Goal: Transaction & Acquisition: Purchase product/service

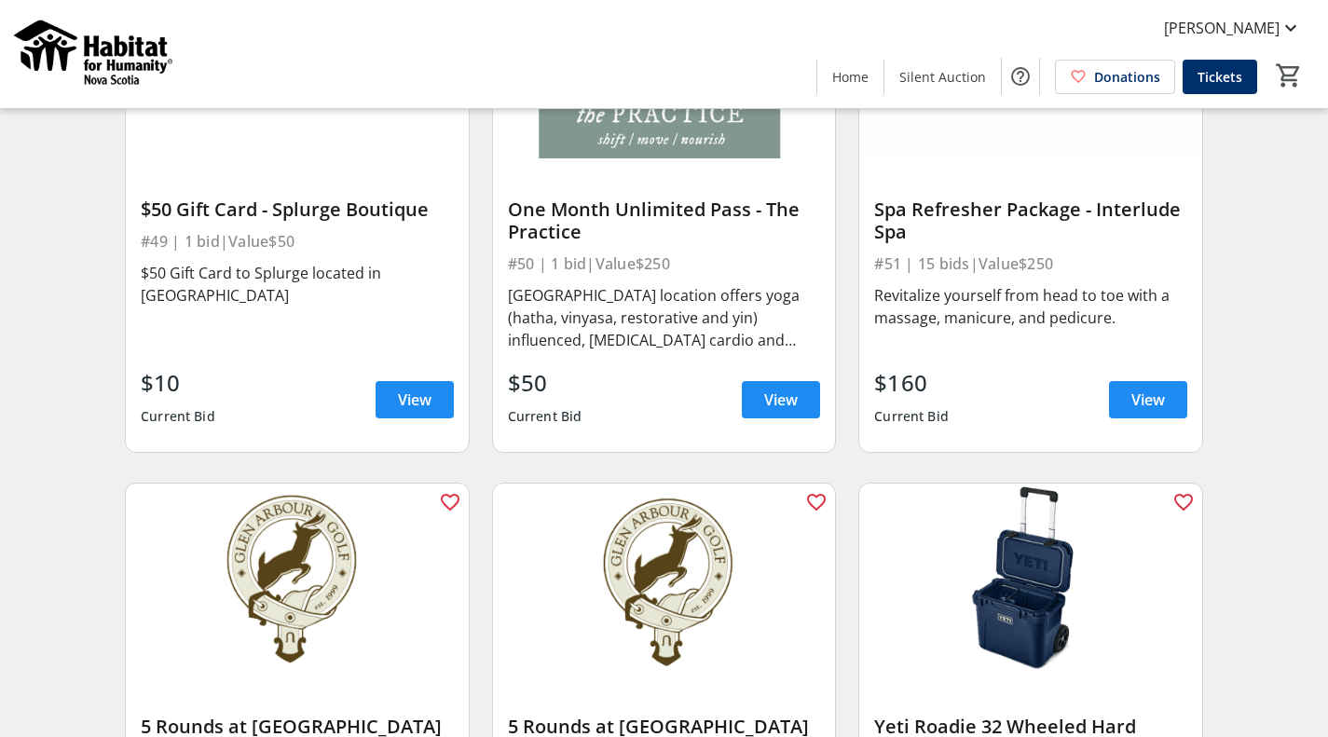
scroll to position [8602, 0]
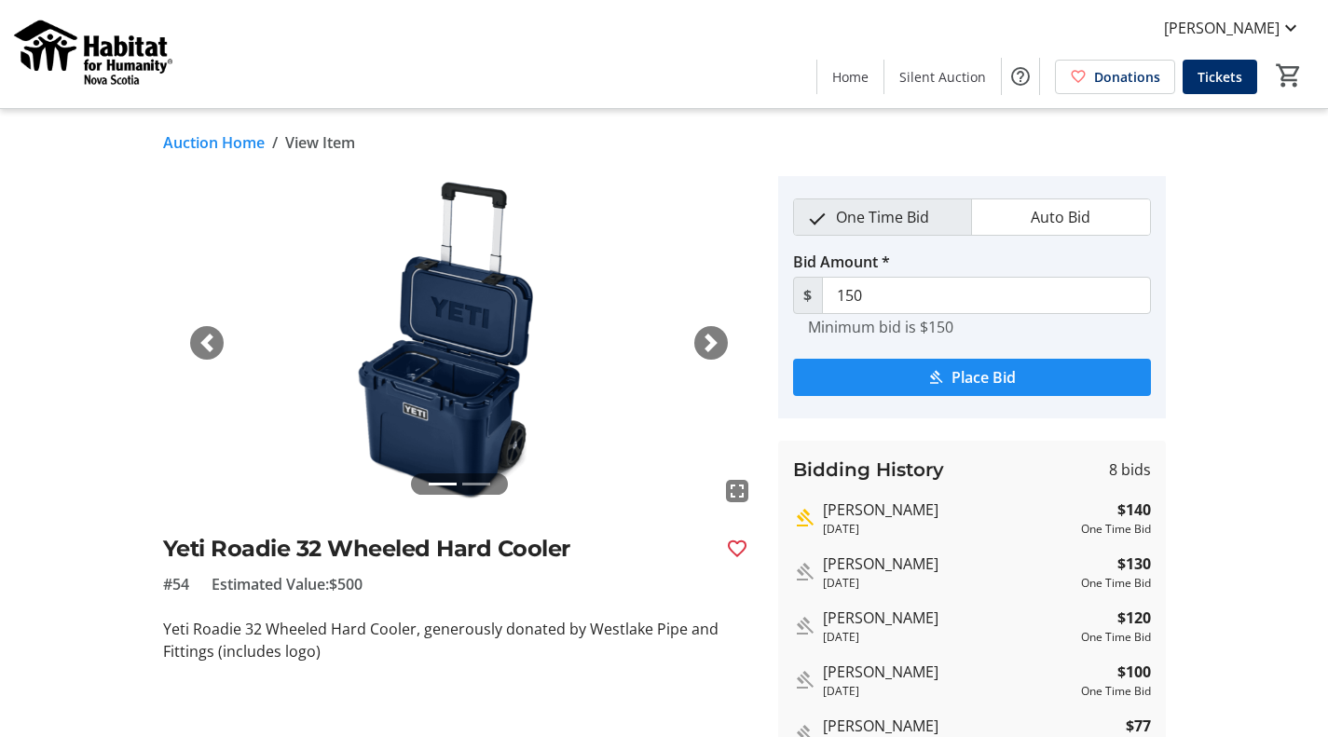
click at [714, 341] on span "button" at bounding box center [711, 343] width 19 height 19
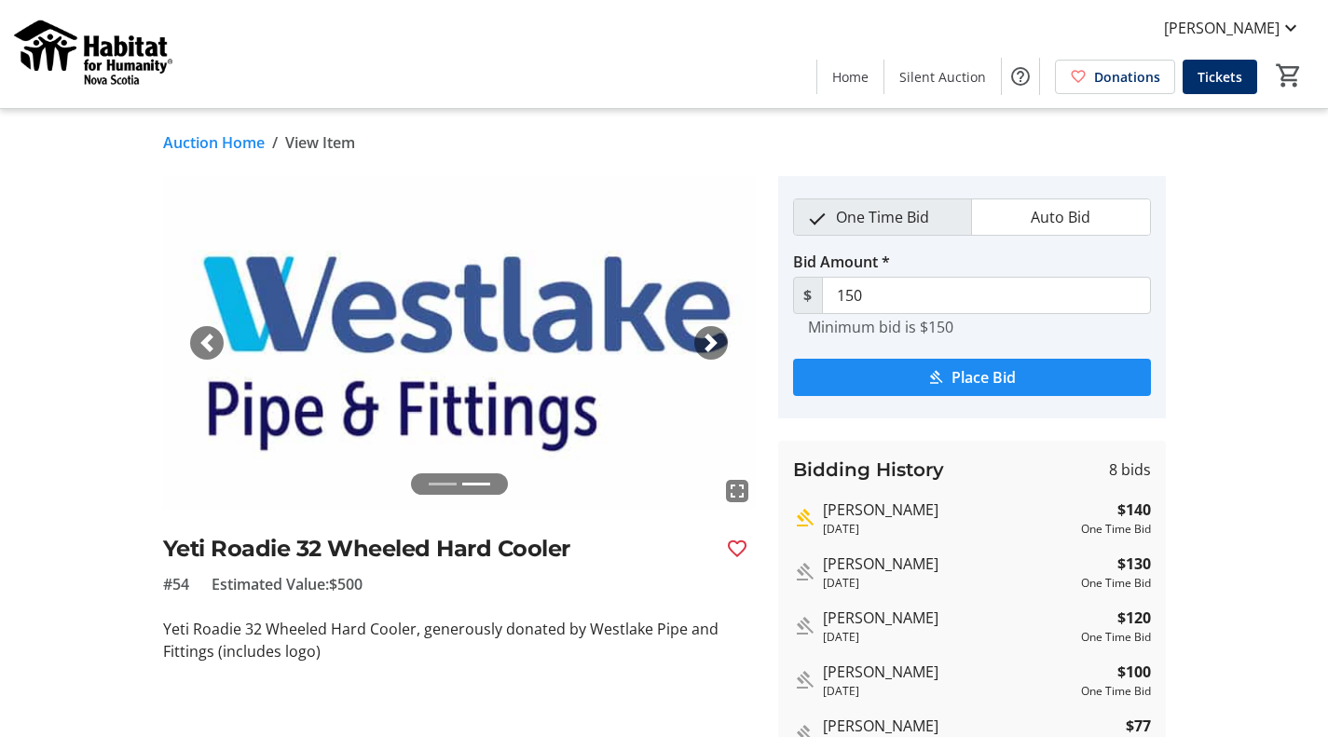
click at [714, 341] on span "button" at bounding box center [711, 343] width 19 height 19
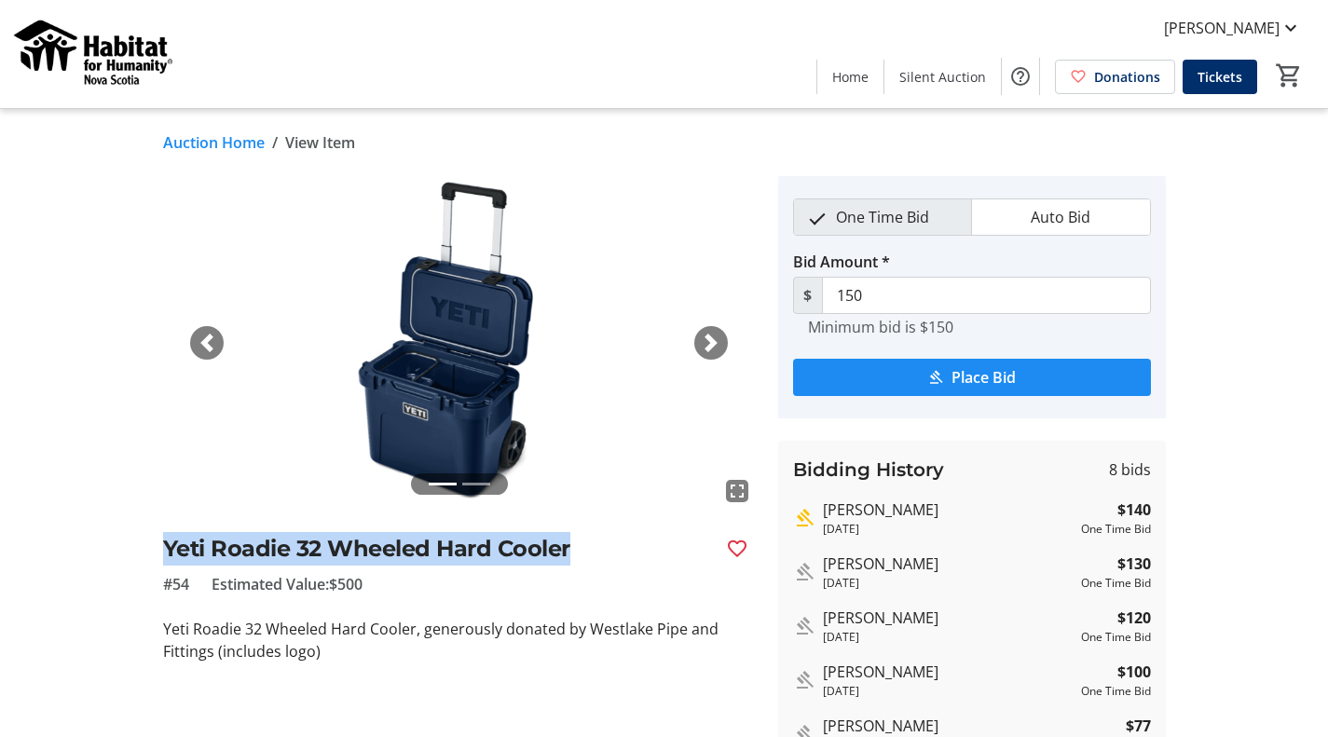
drag, startPoint x: 160, startPoint y: 546, endPoint x: 574, endPoint y: 547, distance: 413.8
click at [574, 547] on tr-auction-item-ui "fullscreen fullscreen Previous Next Yeti Roadie 32 Wheeled Hard Cooler #54 Esti…" at bounding box center [459, 558] width 615 height 764
copy h2 "Yeti Roadie 32 Wheeled Hard Cooler"
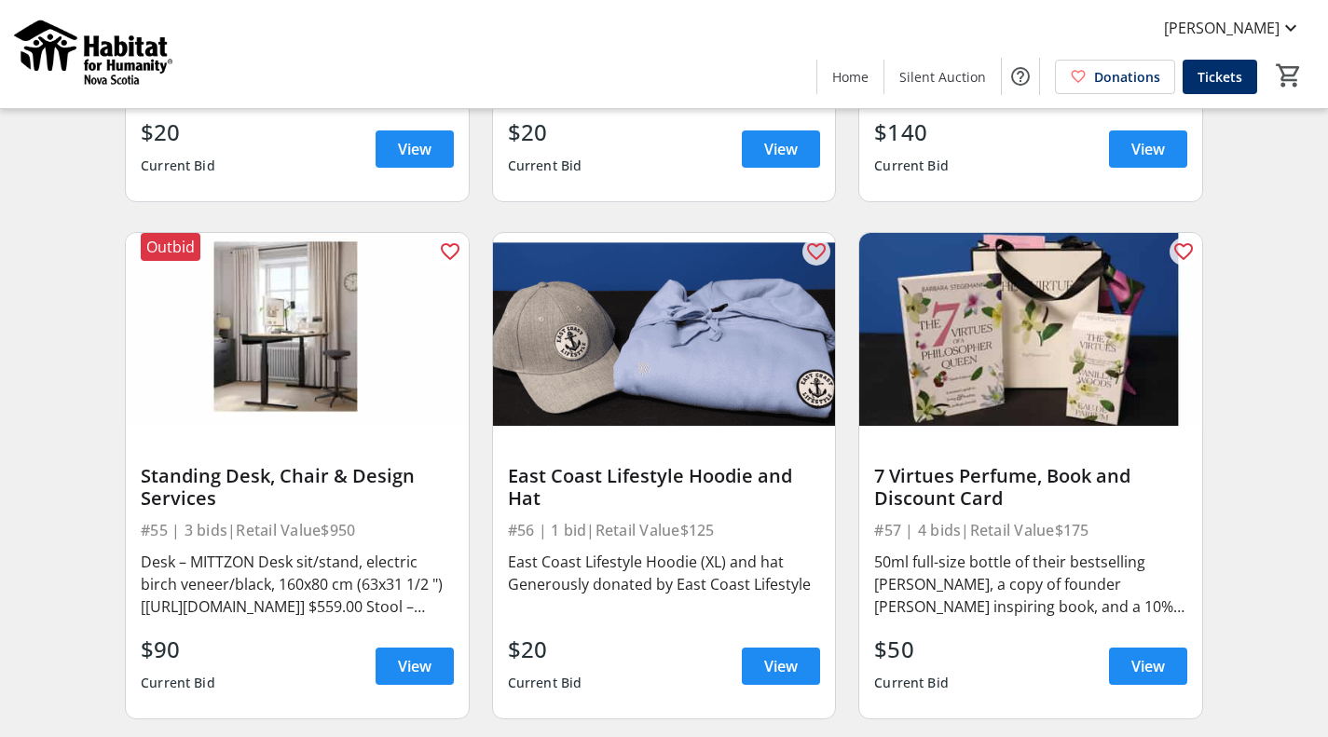
scroll to position [9258, 0]
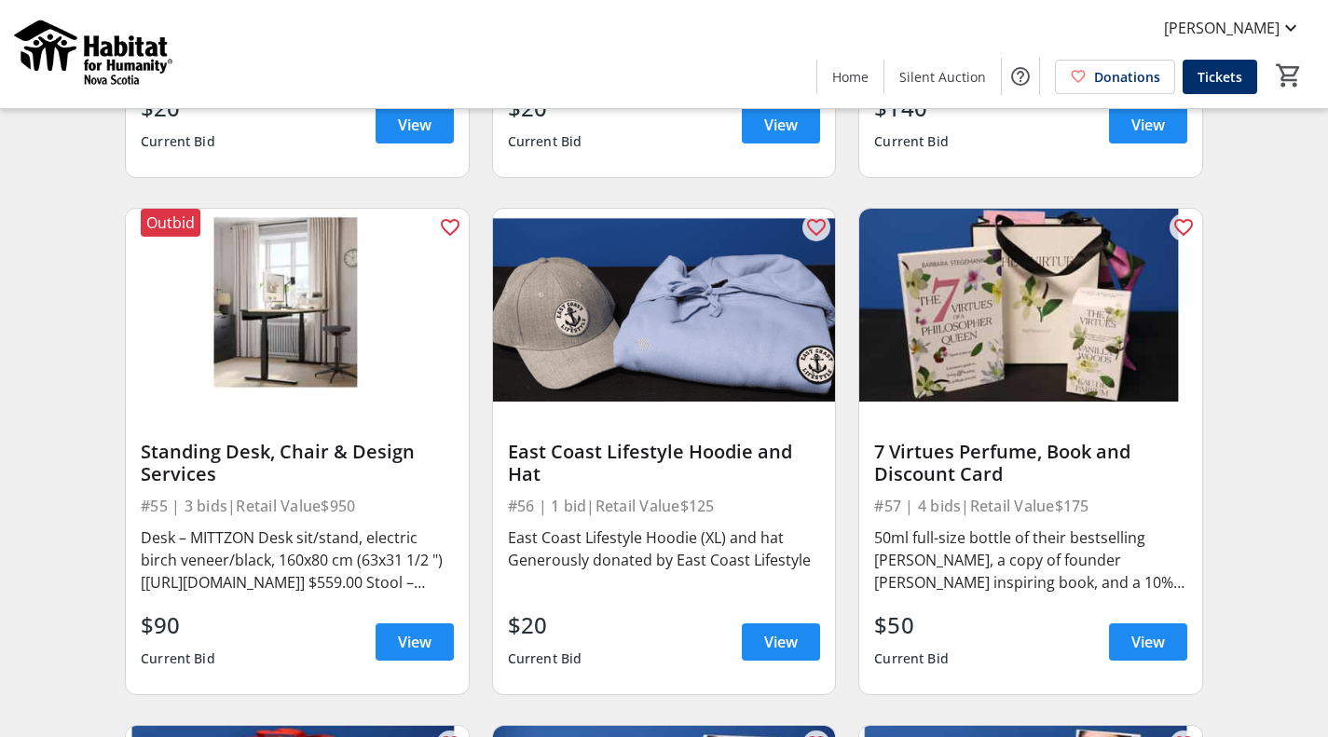
click at [420, 631] on span "View" at bounding box center [415, 642] width 34 height 22
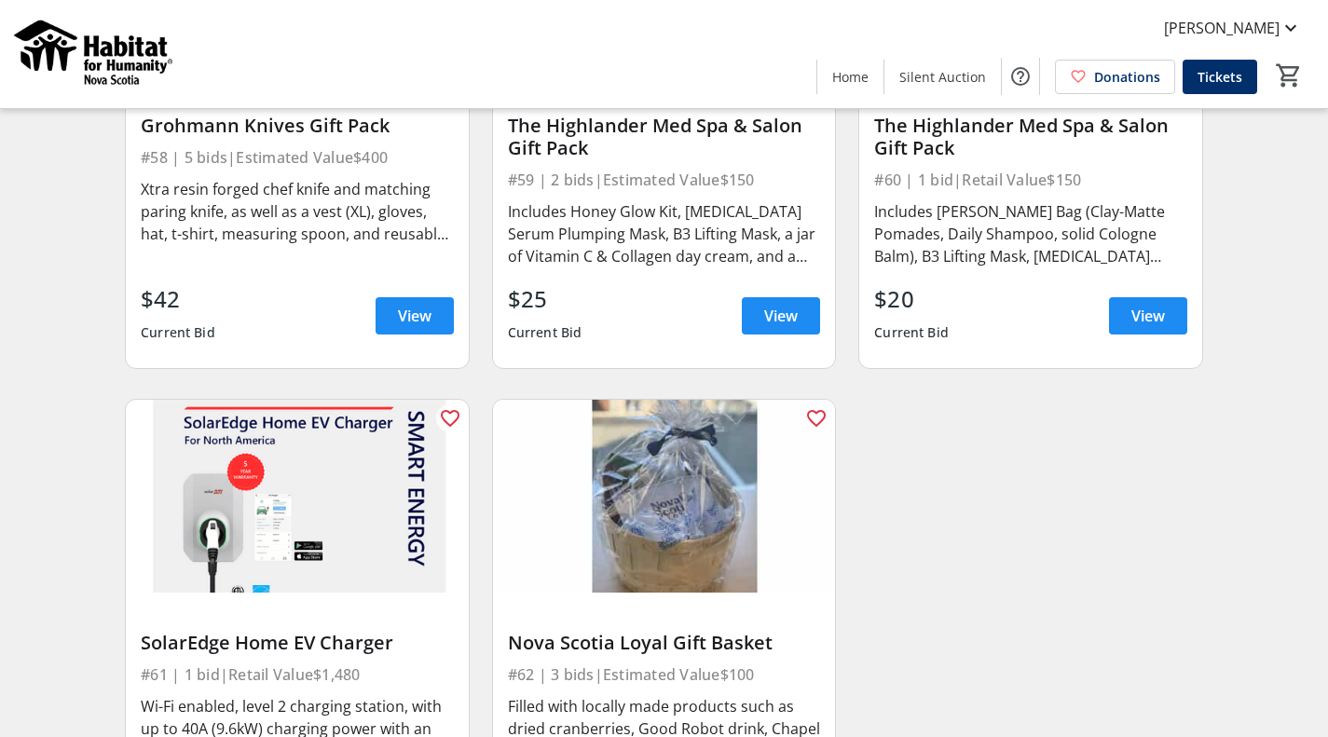
scroll to position [10173, 0]
